Goal: Task Accomplishment & Management: Manage account settings

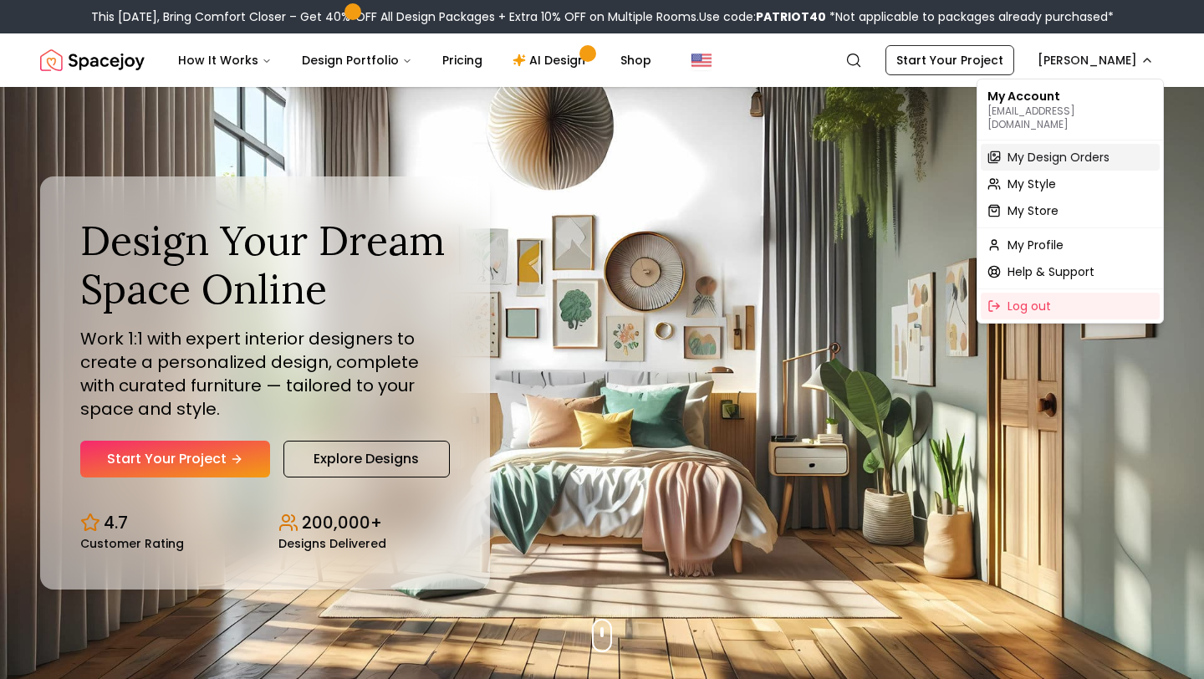
click at [1040, 149] on span "My Design Orders" at bounding box center [1059, 157] width 102 height 17
click at [1028, 149] on span "My Design Orders" at bounding box center [1059, 157] width 102 height 17
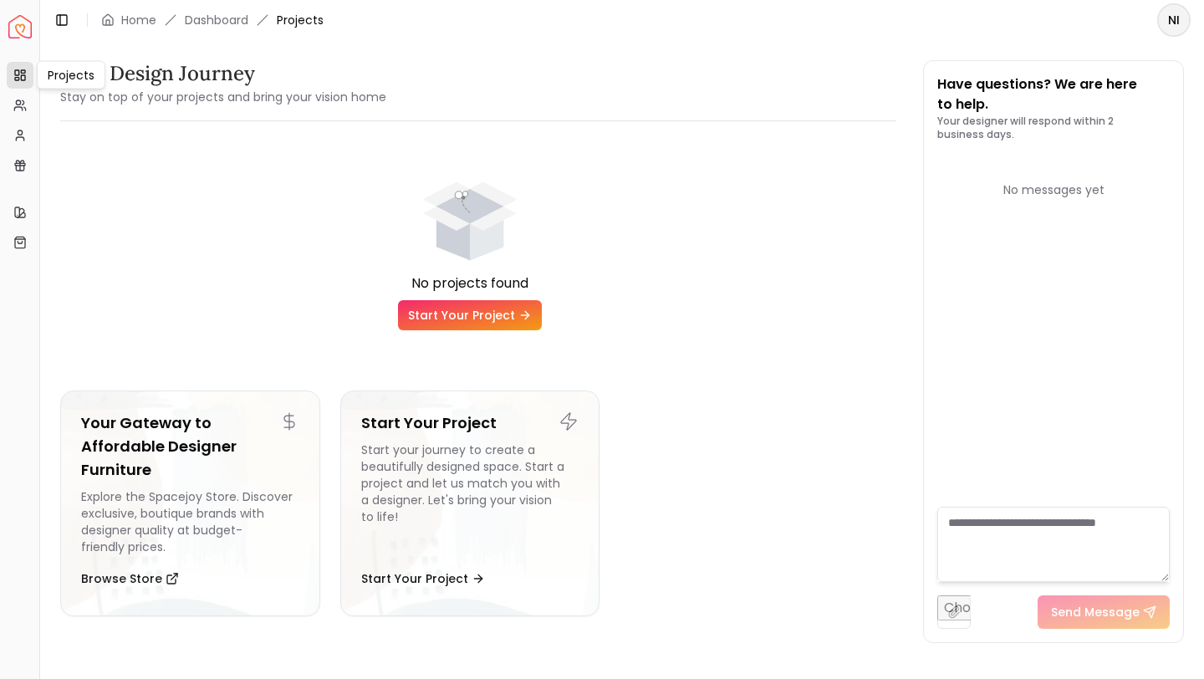
click at [31, 84] on link "Projects" at bounding box center [20, 75] width 27 height 27
